Goal: Task Accomplishment & Management: Use online tool/utility

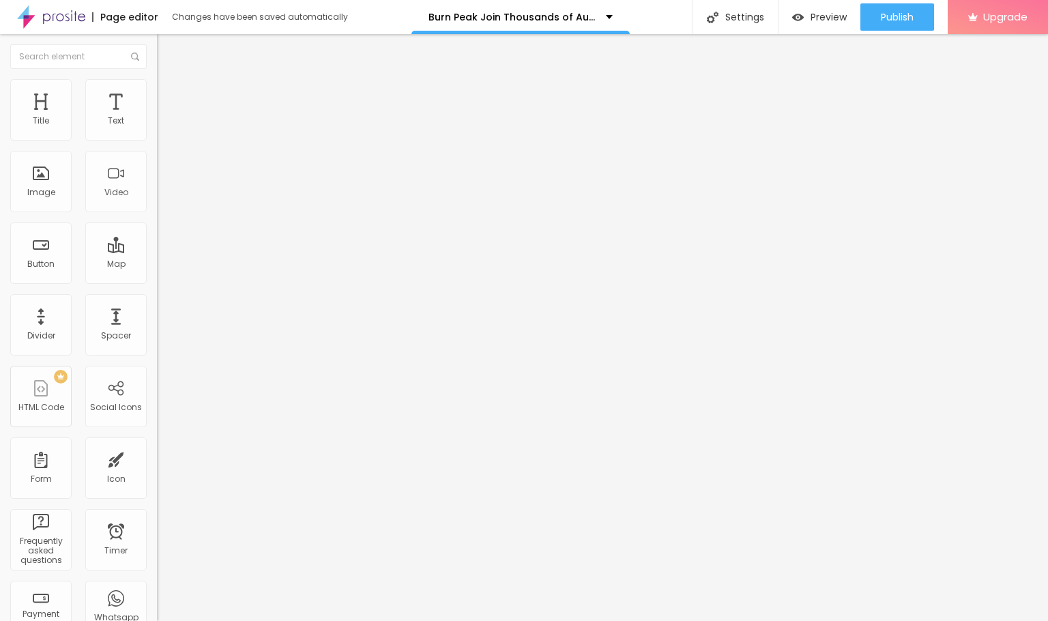
drag, startPoint x: 74, startPoint y: 80, endPoint x: 83, endPoint y: 88, distance: 11.6
click at [157, 80] on img at bounding box center [163, 85] width 12 height 12
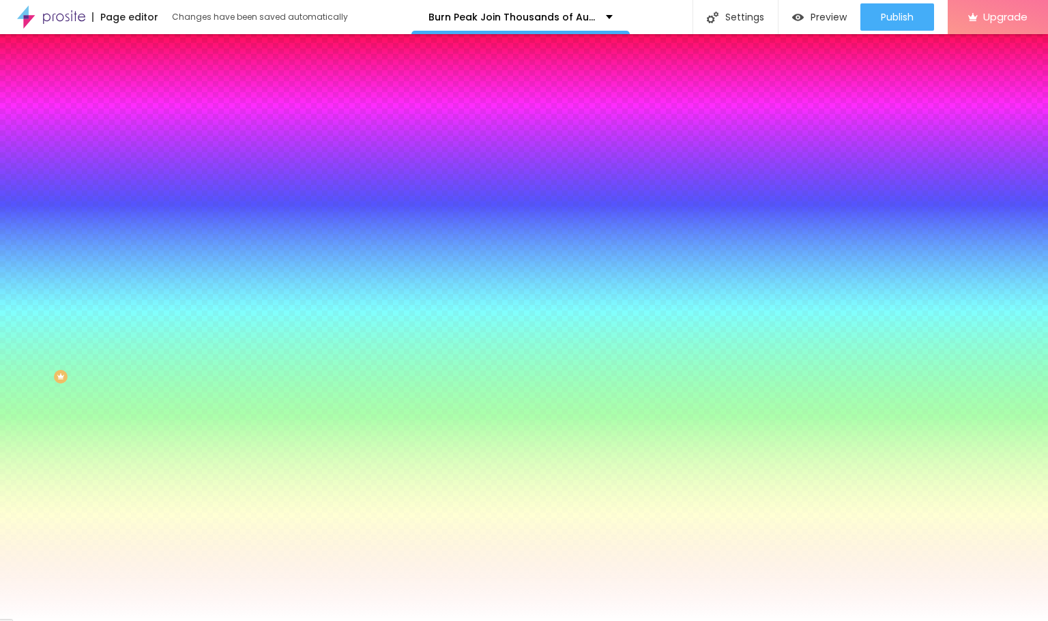
click at [157, 126] on span "Change image" at bounding box center [193, 120] width 73 height 12
drag, startPoint x: 139, startPoint y: 193, endPoint x: 293, endPoint y: 262, distance: 168.9
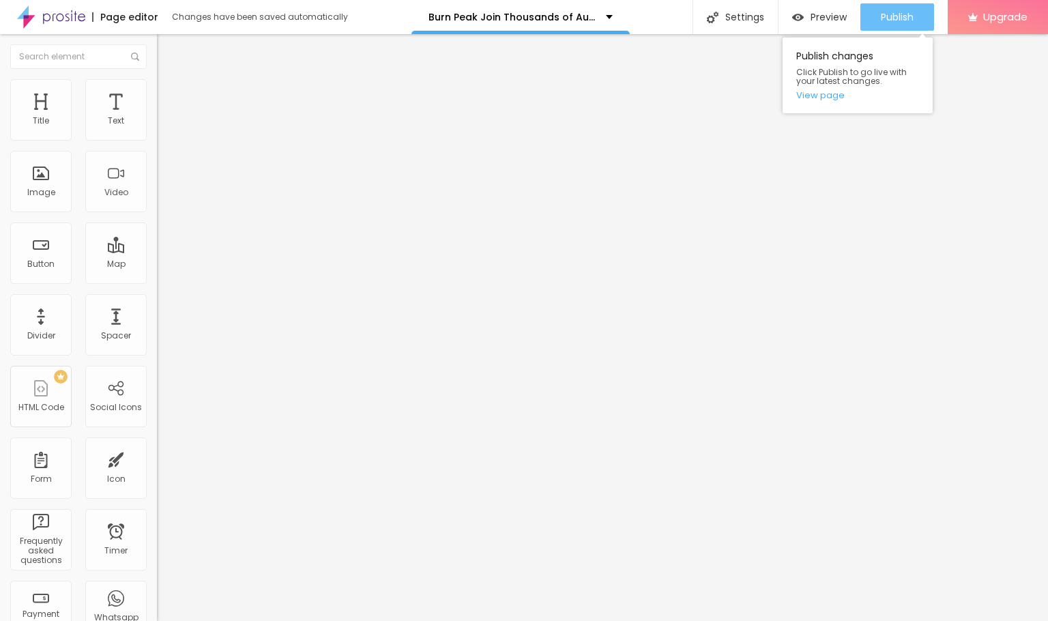
click at [882, 20] on span "Publish" at bounding box center [897, 17] width 33 height 11
